Goal: Task Accomplishment & Management: Use online tool/utility

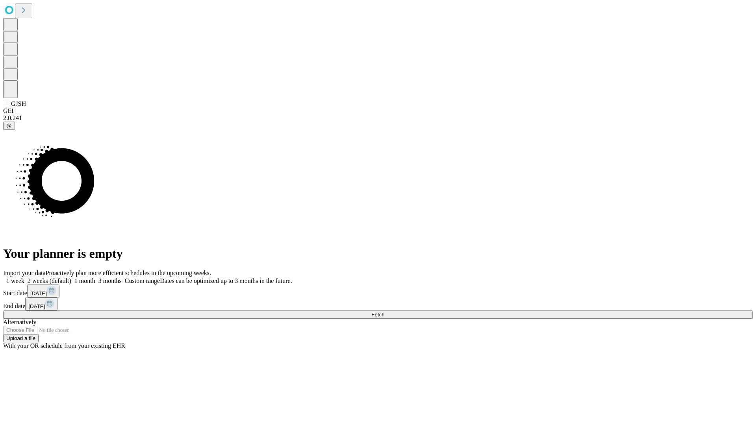
click at [384, 312] on span "Fetch" at bounding box center [377, 315] width 13 height 6
